Goal: Entertainment & Leisure: Consume media (video, audio)

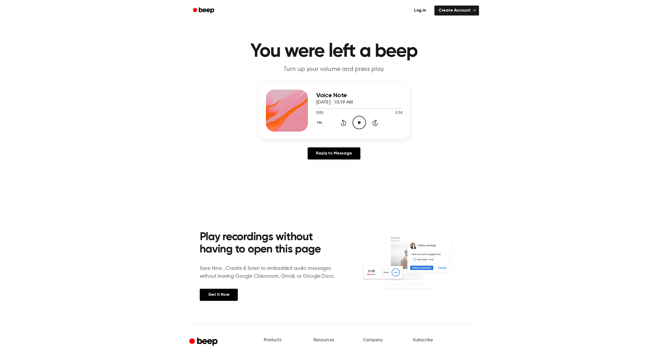
click at [361, 117] on icon "Play Audio" at bounding box center [359, 122] width 13 height 13
click at [359, 125] on icon "Play Audio" at bounding box center [359, 122] width 13 height 13
click at [359, 124] on icon "Play Audio" at bounding box center [359, 122] width 13 height 13
click at [356, 118] on icon "Play Audio" at bounding box center [359, 122] width 13 height 13
